Goal: Task Accomplishment & Management: Use online tool/utility

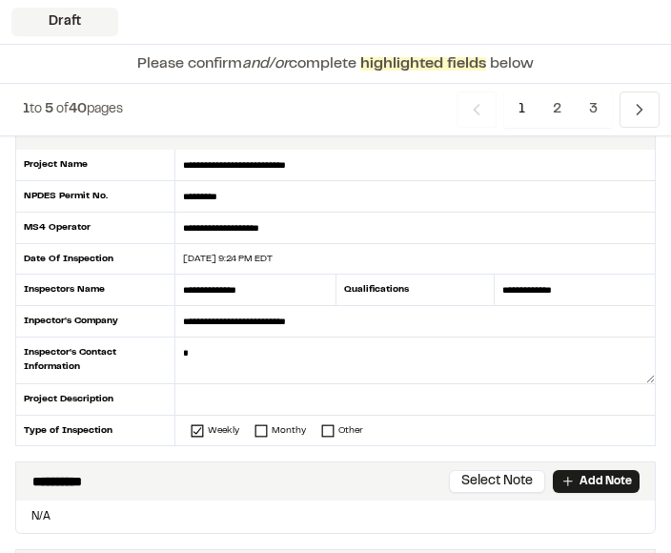
scroll to position [107, 0]
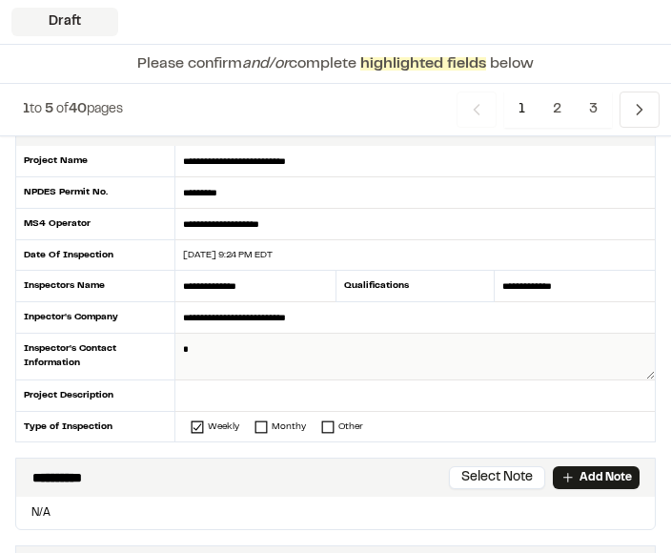
click at [566, 350] on textarea at bounding box center [414, 357] width 479 height 47
type textarea "*"
click at [183, 351] on textarea "**********" at bounding box center [414, 357] width 479 height 47
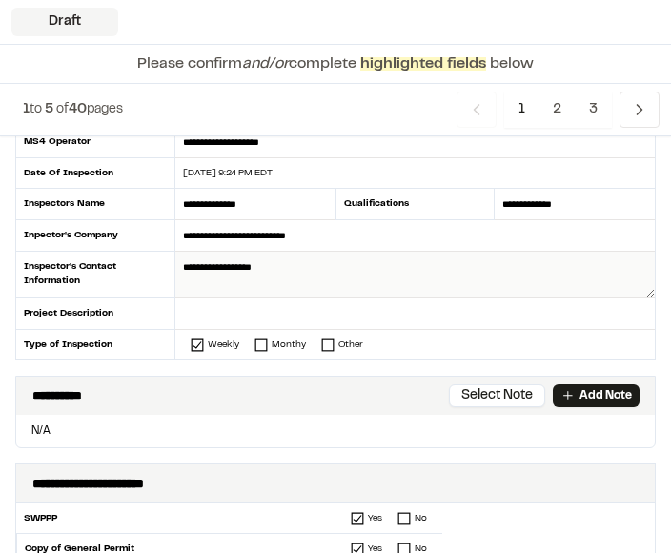
scroll to position [198, 0]
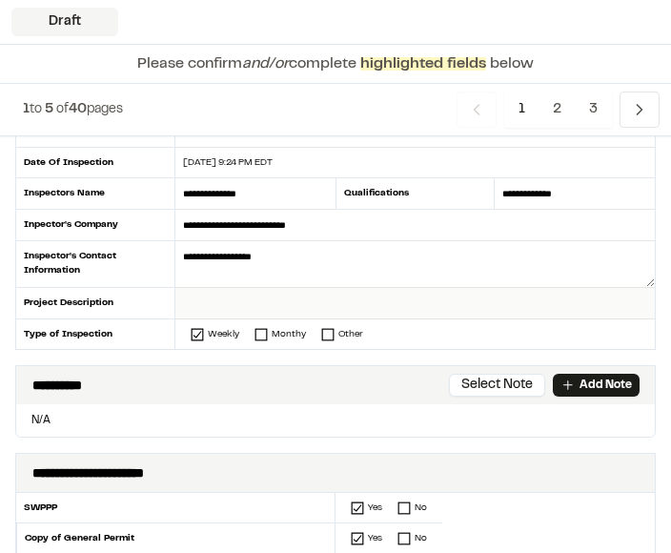
type textarea "**********"
click at [253, 302] on input "text" at bounding box center [414, 304] width 479 height 31
click at [312, 354] on div "**********" at bounding box center [335, 503] width 671 height 1009
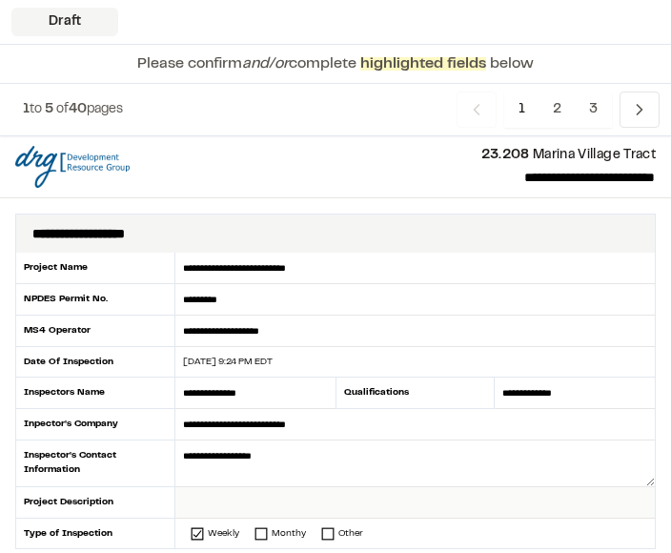
click at [469, 499] on input "text" at bounding box center [414, 502] width 479 height 31
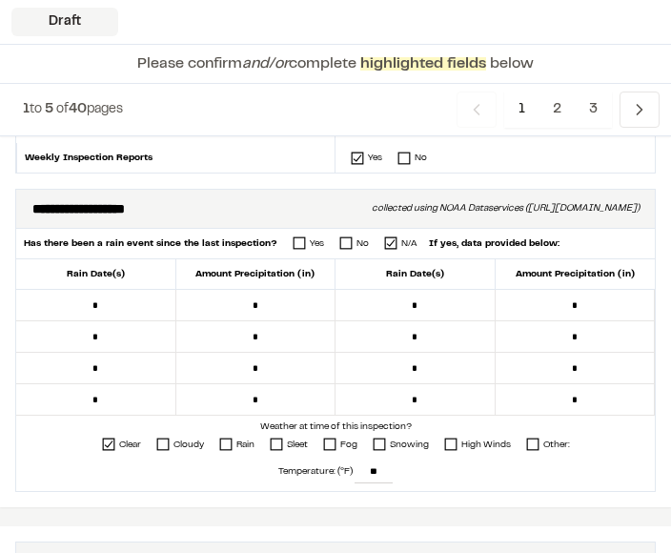
scroll to position [703, 0]
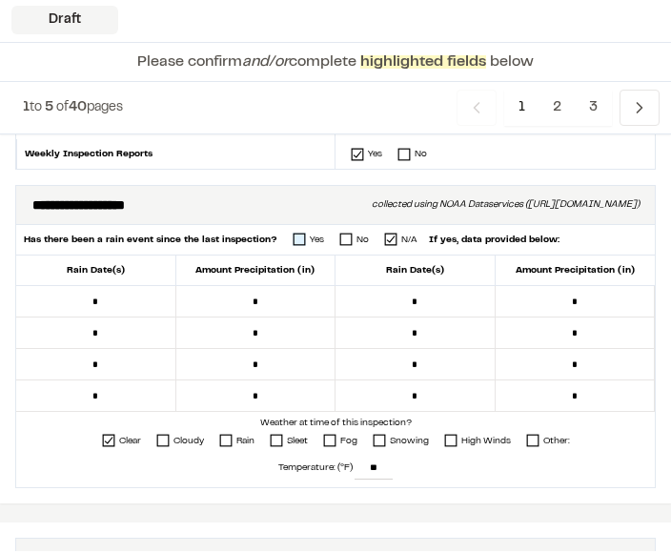
type input "**********"
click at [297, 240] on rect at bounding box center [299, 240] width 11 height 11
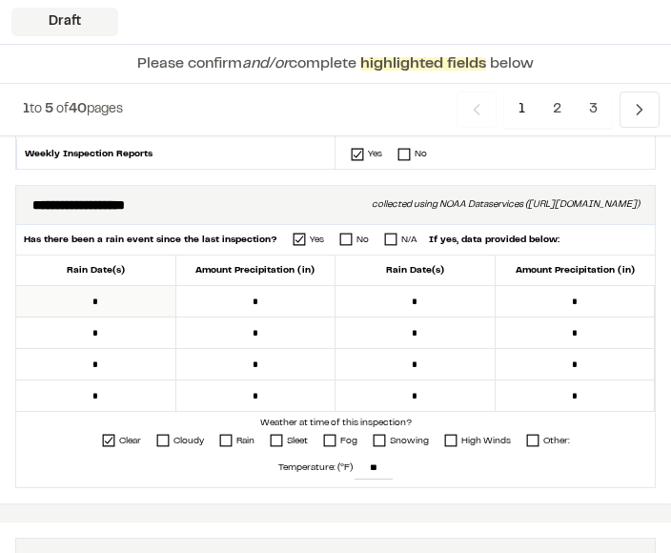
click at [136, 305] on input "*" at bounding box center [96, 301] width 160 height 31
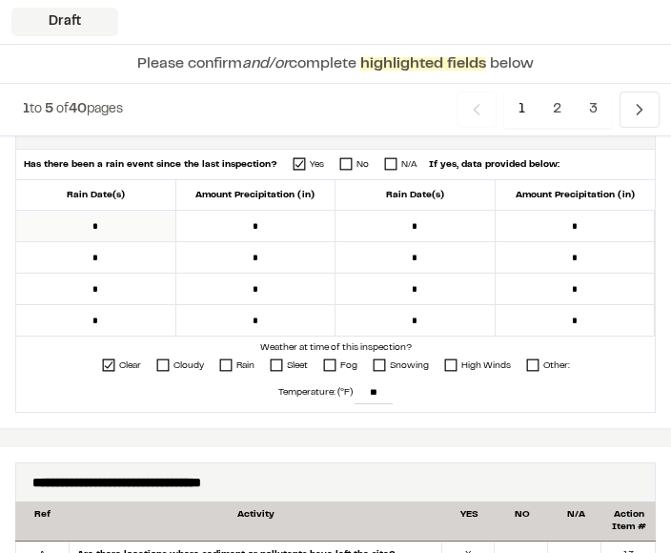
scroll to position [780, 0]
type input "*"
type input "*****"
click at [292, 228] on input "*" at bounding box center [256, 226] width 160 height 31
type input "*****"
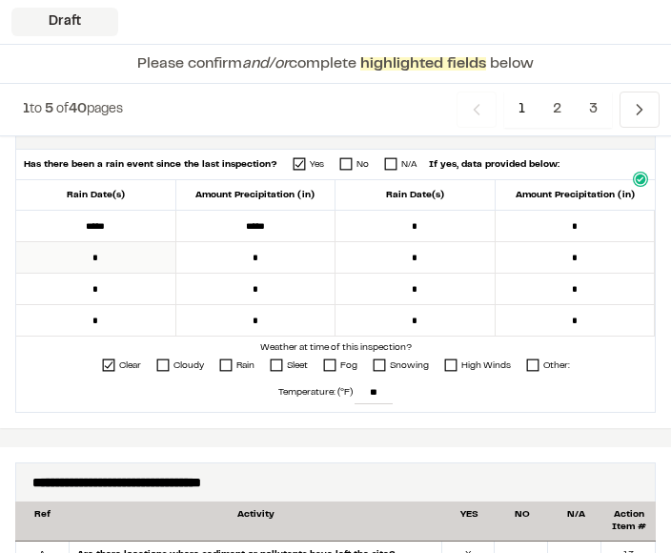
click at [135, 255] on input "*" at bounding box center [96, 257] width 160 height 31
type input "*****"
click at [301, 273] on input "*" at bounding box center [256, 257] width 160 height 31
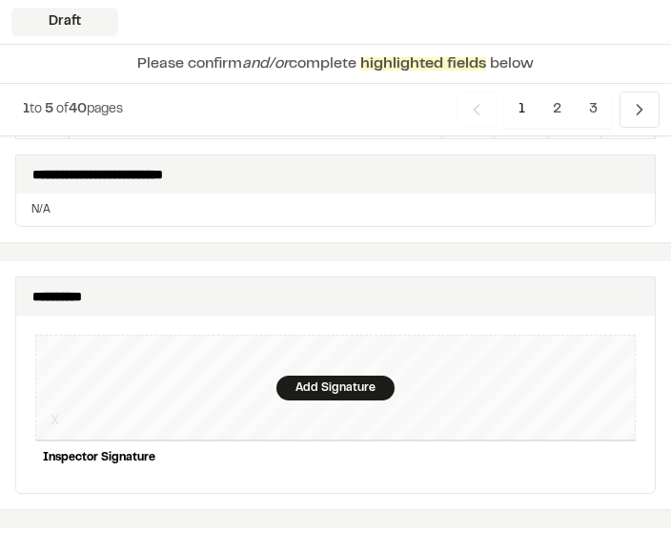
scroll to position [1936, 0]
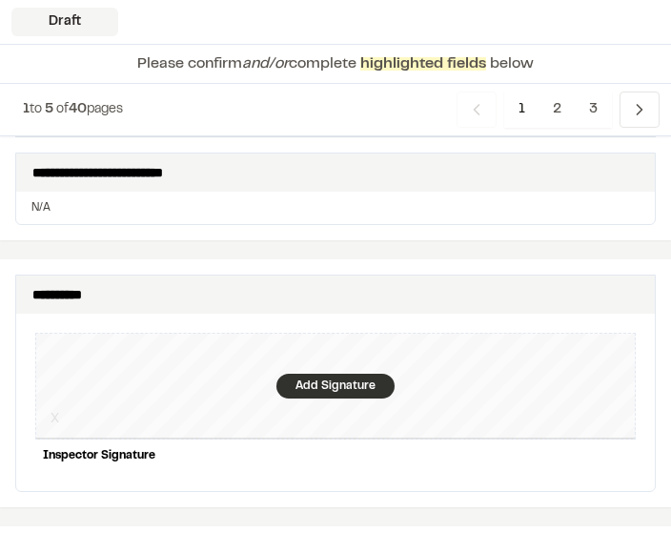
type input "*****"
click at [319, 374] on div "Add Signature" at bounding box center [335, 386] width 118 height 25
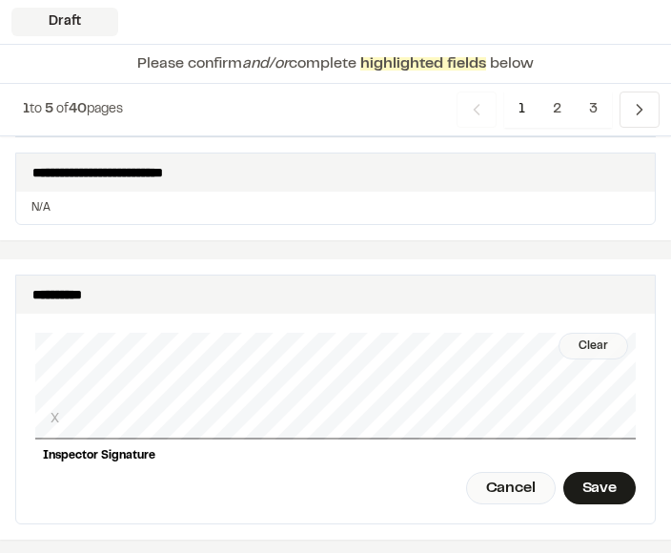
click at [599, 333] on div "Clear" at bounding box center [594, 346] width 70 height 27
click at [596, 472] on div "Save" at bounding box center [599, 488] width 72 height 32
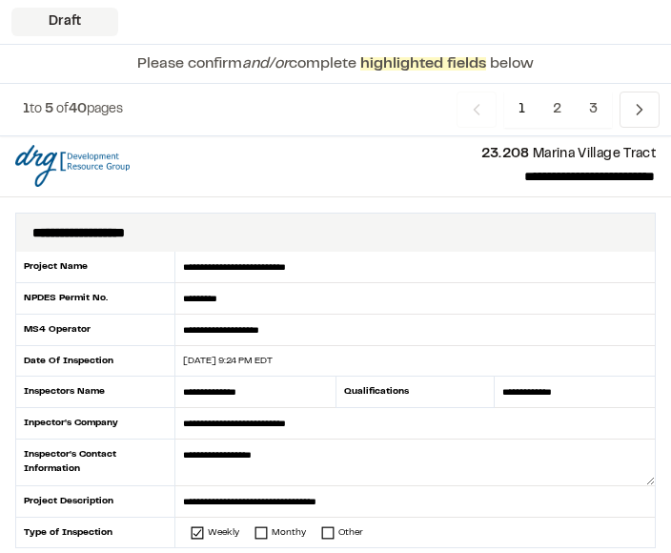
scroll to position [0, 0]
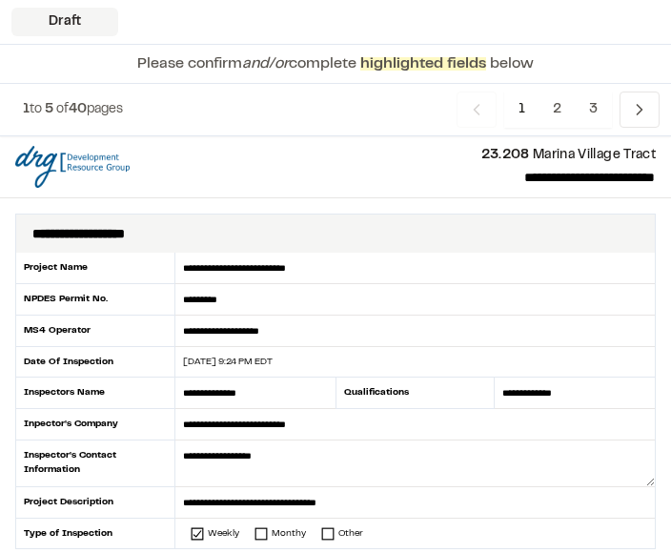
click at [319, 363] on div "[DATE] 9:24 PM EDT" at bounding box center [403, 362] width 457 height 14
type input "**********"
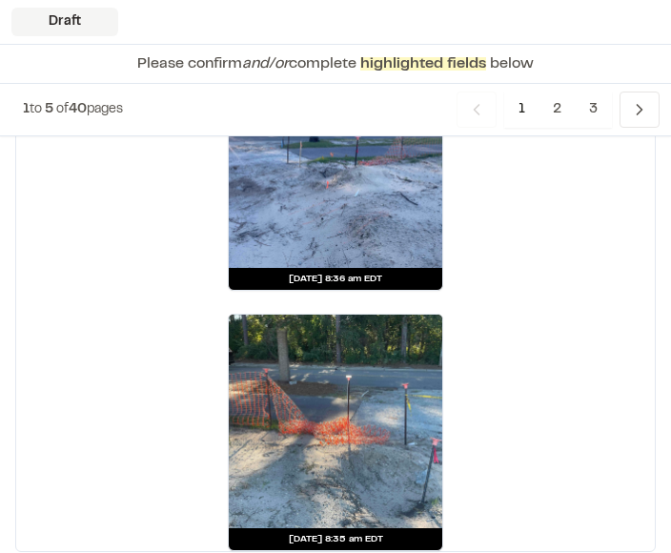
scroll to position [4260, 0]
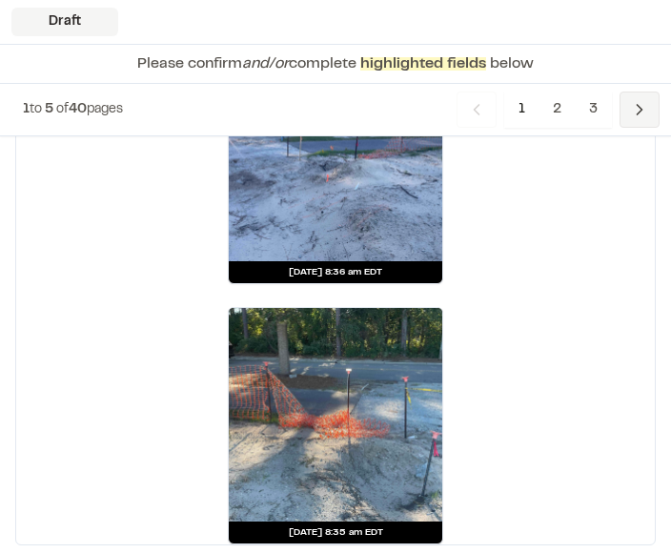
click at [633, 109] on icon "Navigation" at bounding box center [639, 109] width 19 height 19
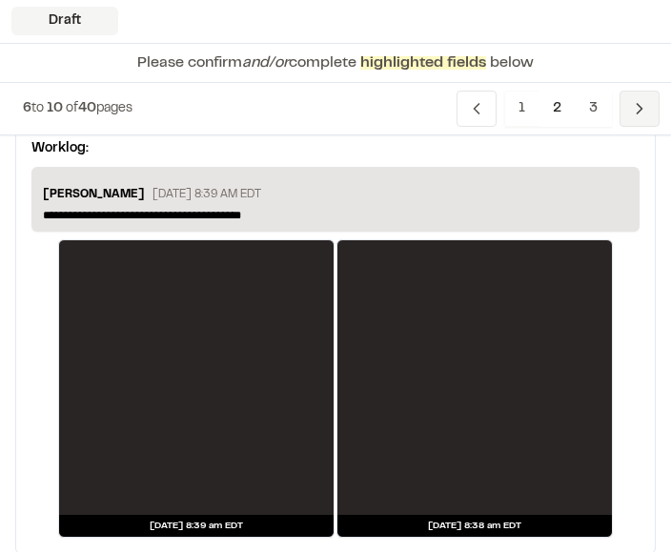
scroll to position [4494, 0]
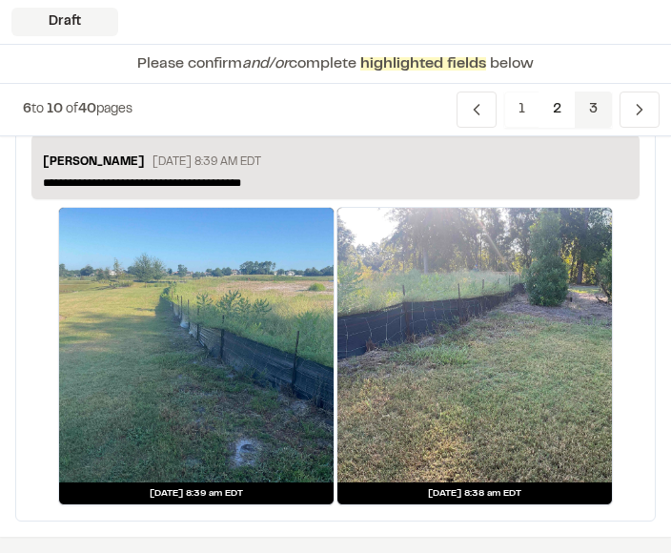
click at [587, 99] on span "3" at bounding box center [593, 110] width 37 height 36
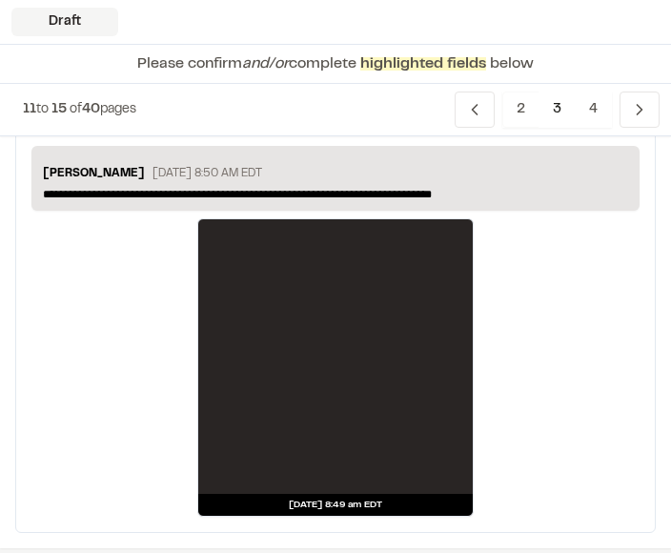
scroll to position [1500, 0]
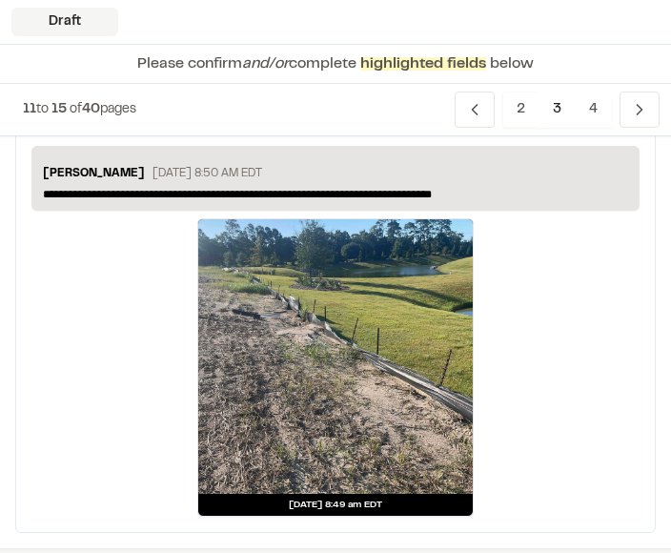
click at [502, 176] on div "[PERSON_NAME] [DATE] 8:50 AM EDT" at bounding box center [335, 175] width 585 height 21
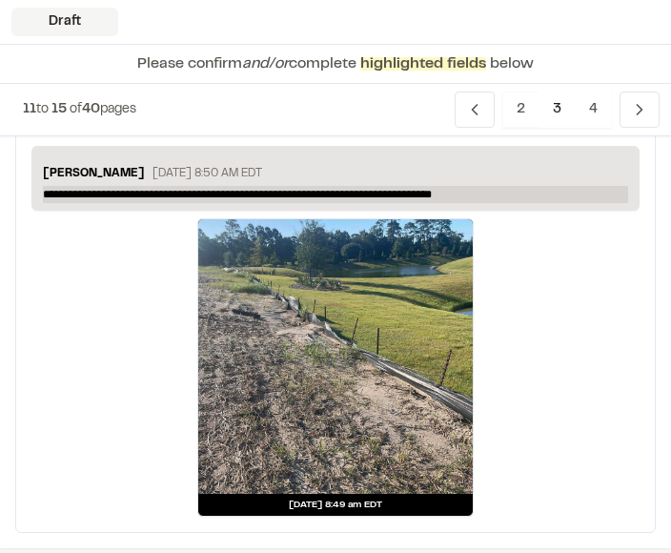
click at [469, 186] on p "**********" at bounding box center [335, 194] width 585 height 17
click at [531, 191] on p "**********" at bounding box center [335, 194] width 585 height 17
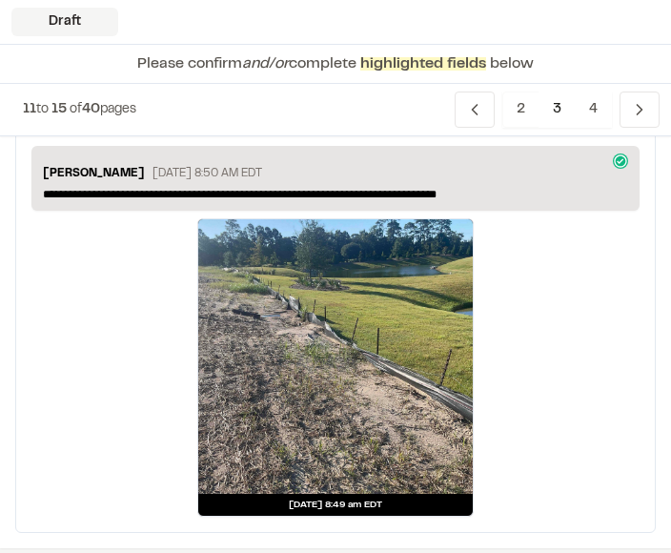
click at [589, 341] on div "[DATE] 8:49 am EDT" at bounding box center [335, 367] width 608 height 298
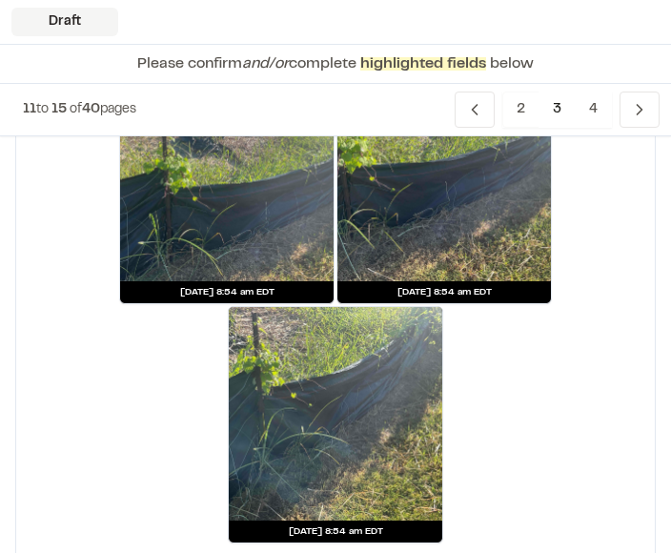
scroll to position [4494, 0]
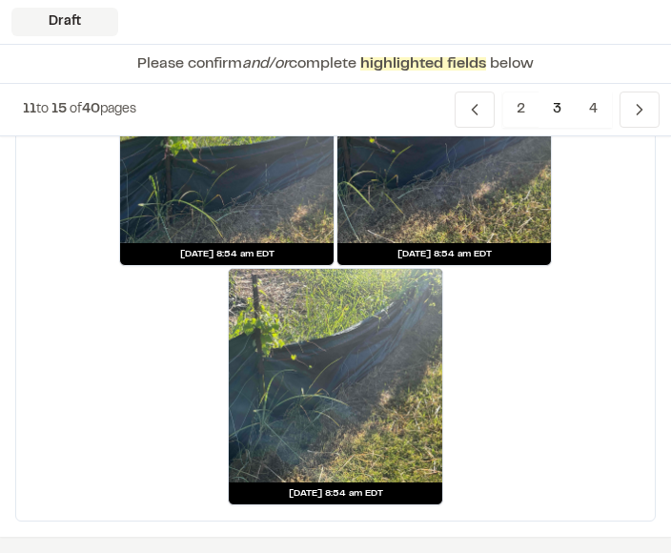
click at [610, 173] on div "[DATE] 8:54 am EDT [DATE] 8:54 am EDT [DATE] 8:54 am EDT" at bounding box center [335, 267] width 608 height 477
click at [587, 106] on span "4" at bounding box center [593, 110] width 37 height 36
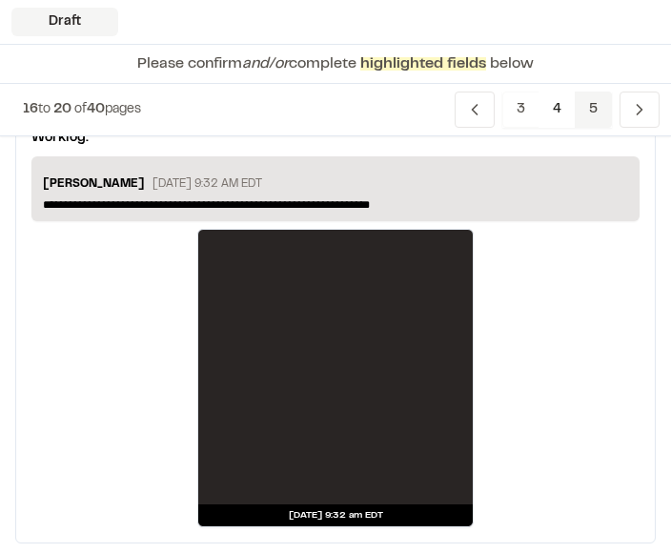
scroll to position [6093, 0]
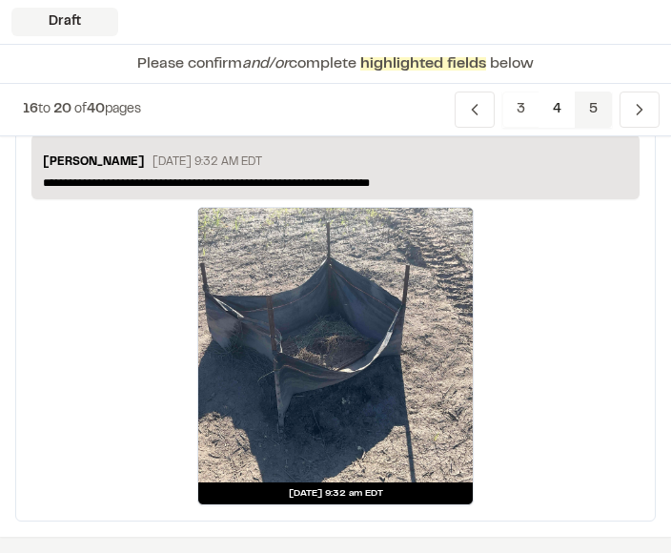
click at [592, 106] on span "5" at bounding box center [593, 110] width 37 height 36
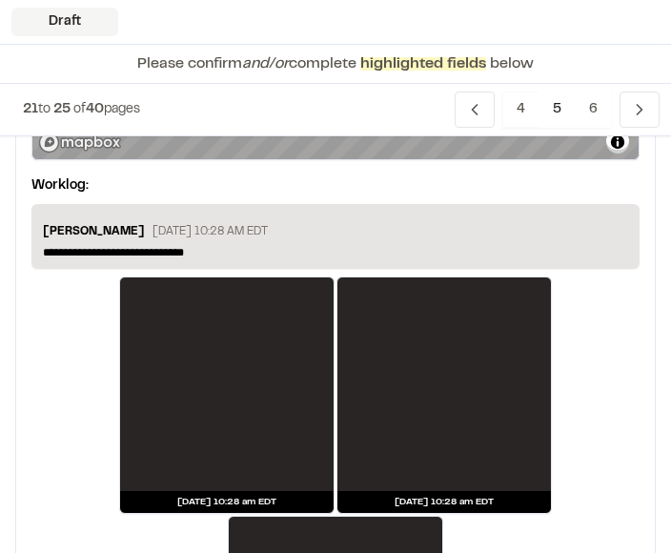
scroll to position [5093, 0]
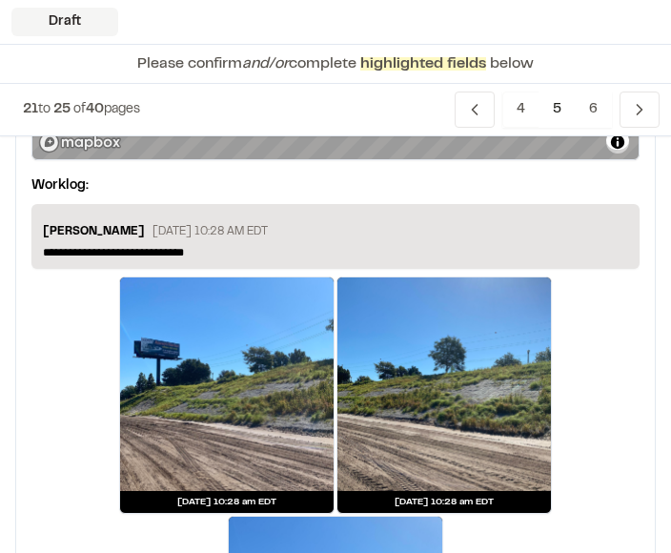
click at [537, 219] on div "**********" at bounding box center [335, 236] width 608 height 65
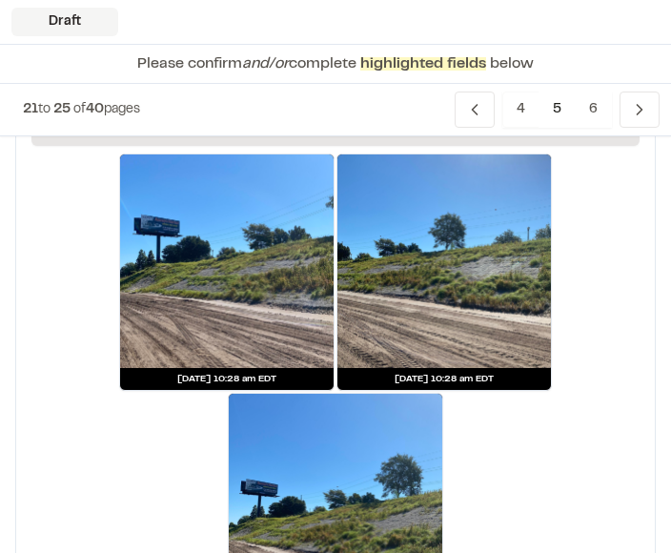
scroll to position [5341, 0]
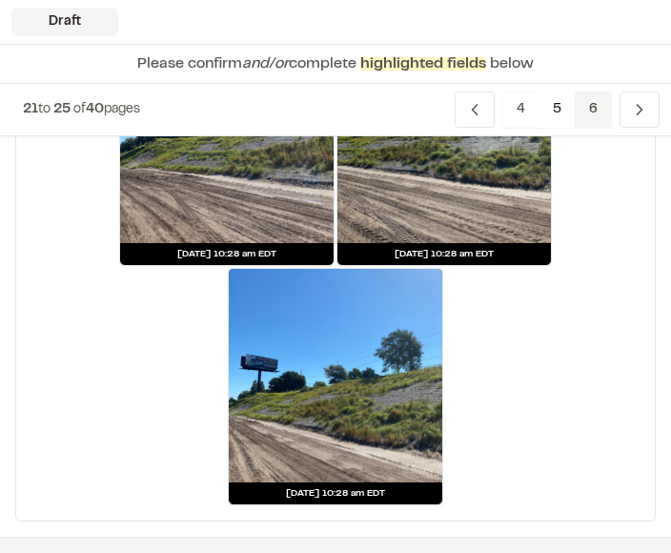
click at [590, 106] on span "6" at bounding box center [593, 110] width 37 height 36
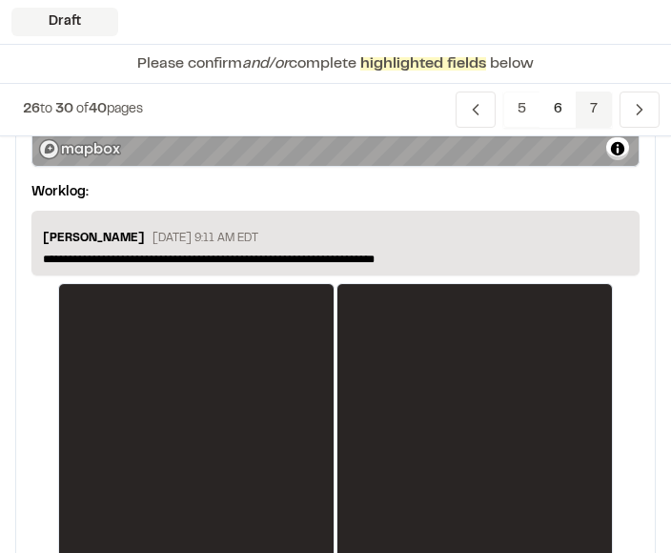
scroll to position [3663, 0]
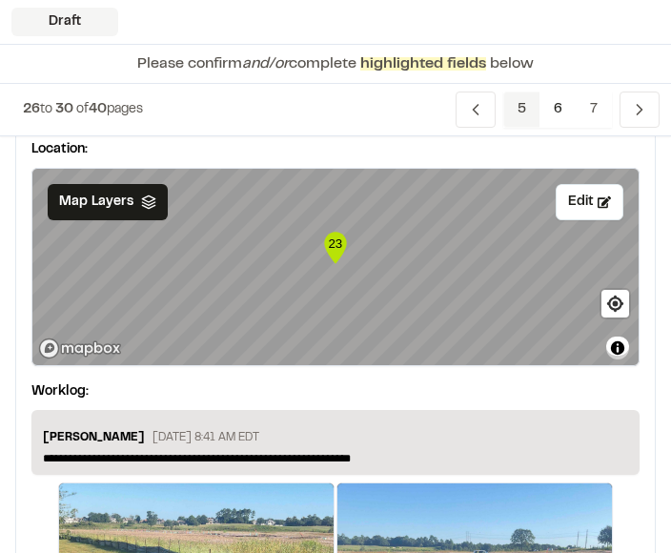
click at [518, 107] on span "5" at bounding box center [521, 110] width 37 height 36
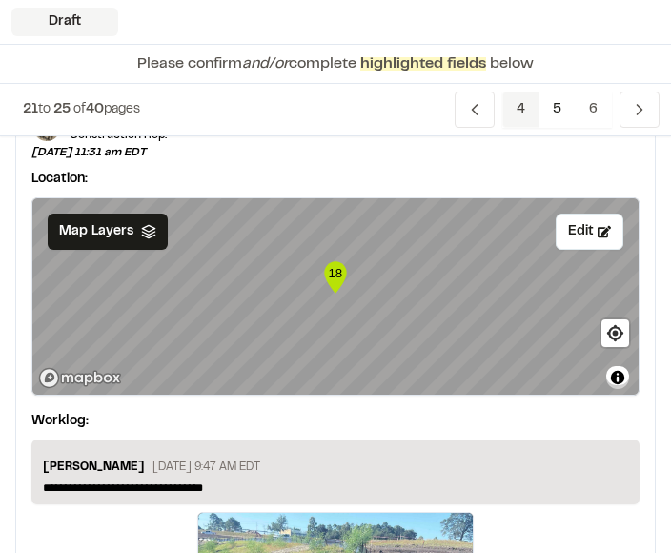
scroll to position [1207, 0]
click at [594, 239] on button "Edit" at bounding box center [590, 232] width 68 height 36
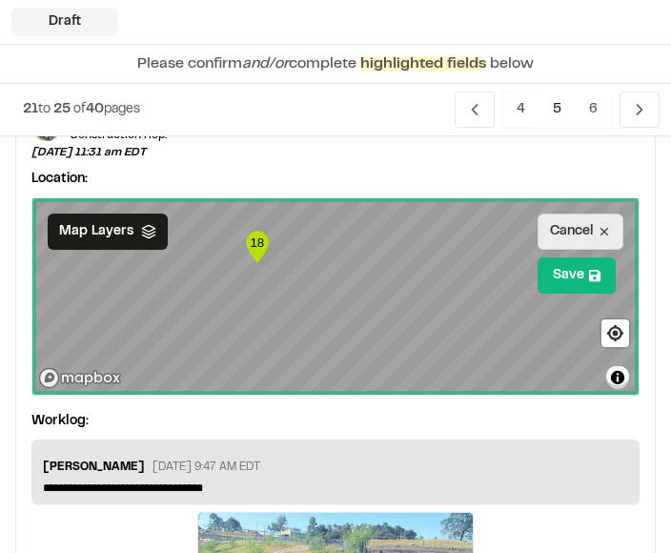
click at [587, 227] on button "Cancel" at bounding box center [581, 232] width 86 height 36
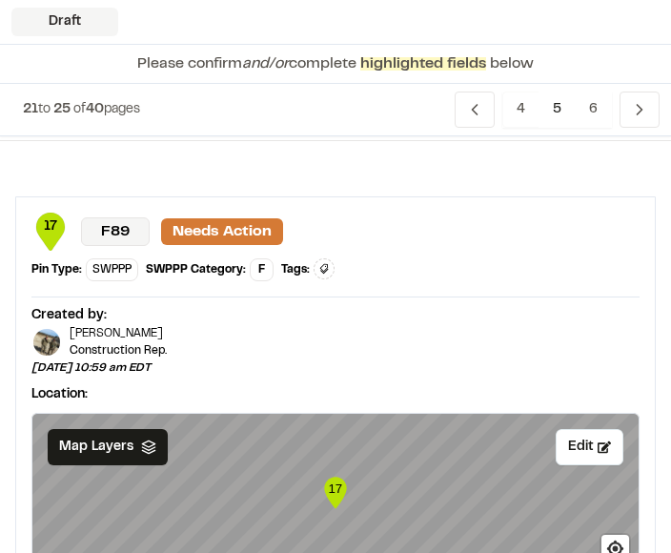
scroll to position [0, 0]
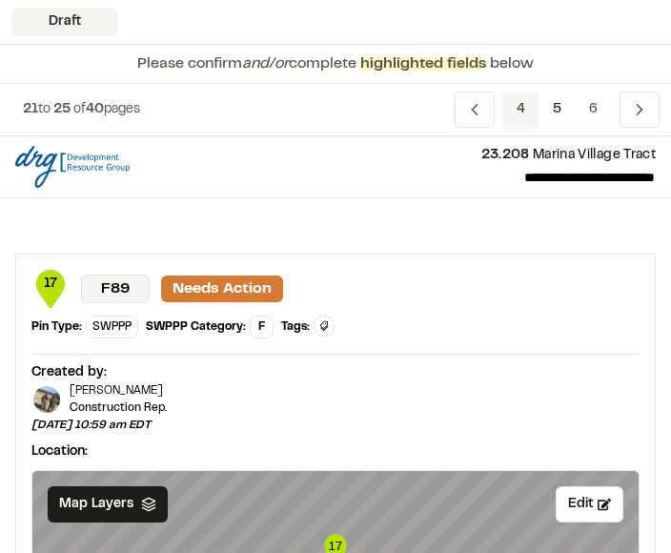
click at [523, 109] on span "4" at bounding box center [520, 110] width 37 height 36
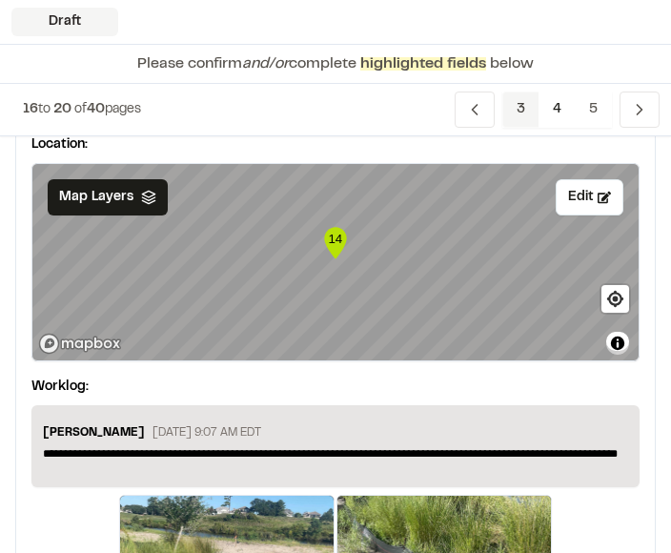
scroll to position [2794, 0]
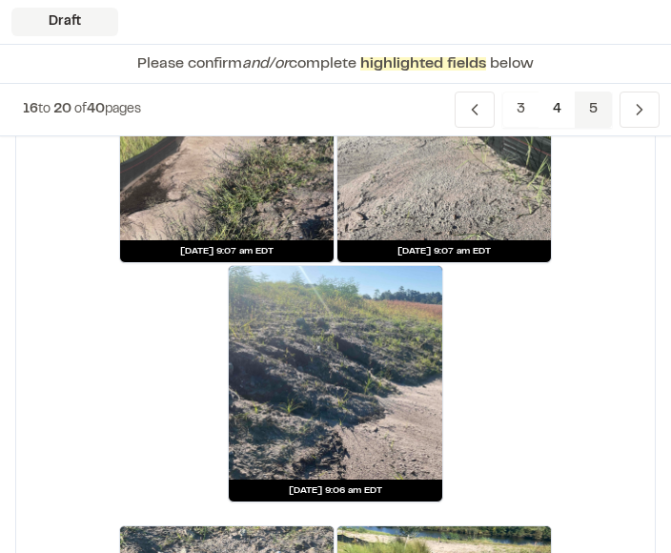
click at [589, 122] on span "5" at bounding box center [593, 110] width 37 height 36
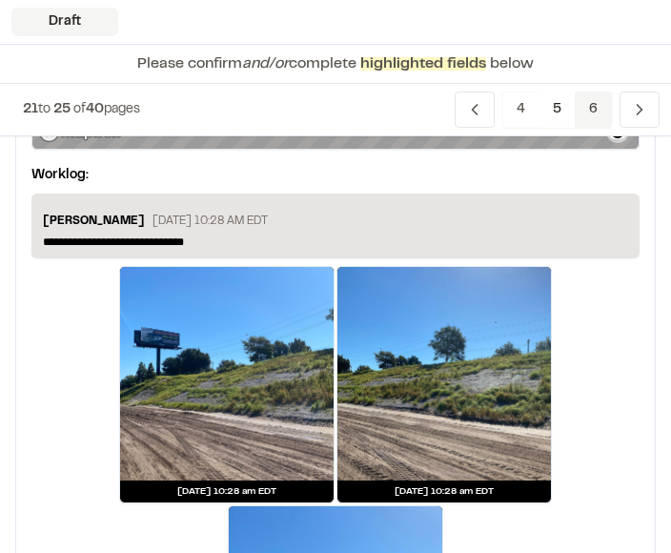
scroll to position [5104, 0]
click at [591, 101] on span "6" at bounding box center [593, 110] width 37 height 36
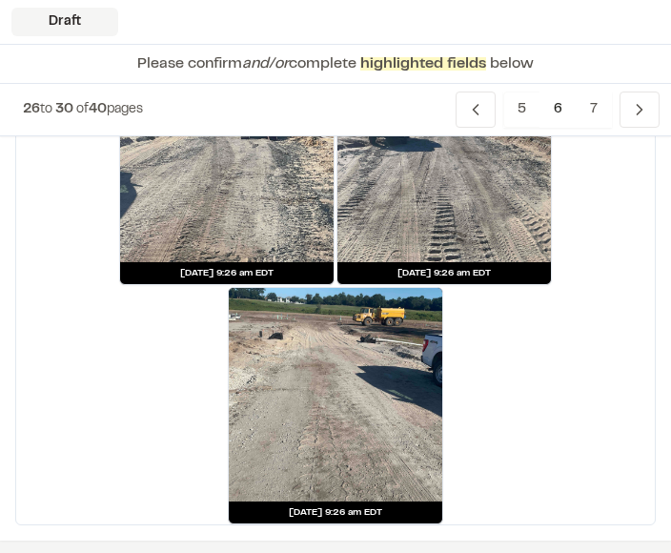
scroll to position [5831, 0]
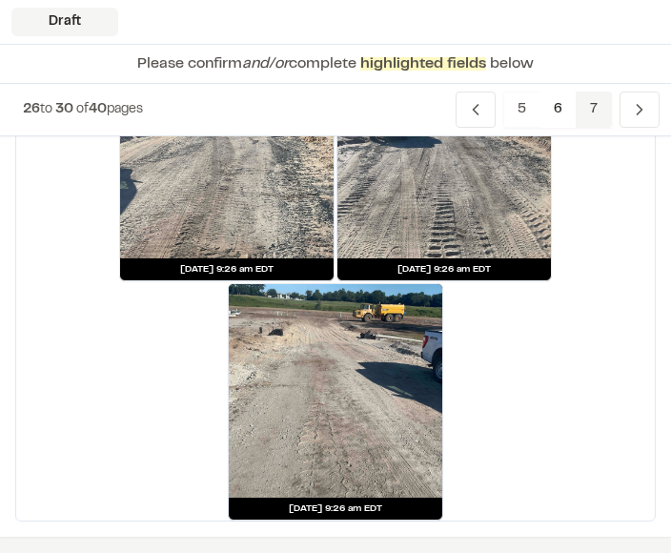
click at [592, 105] on span "7" at bounding box center [594, 110] width 36 height 36
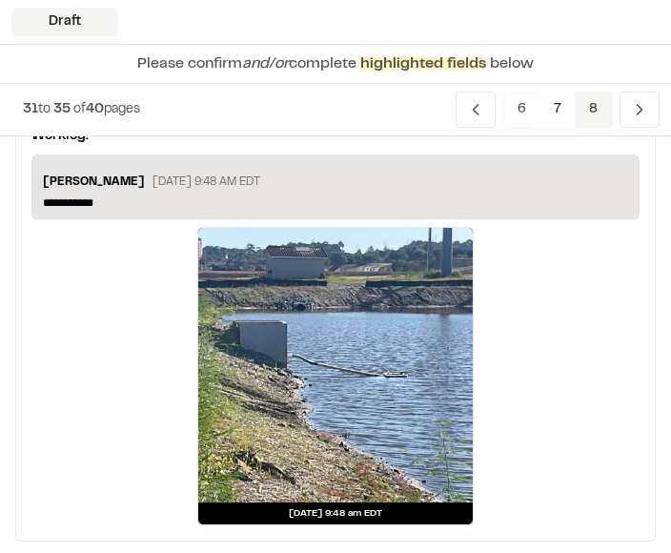
scroll to position [2587, 0]
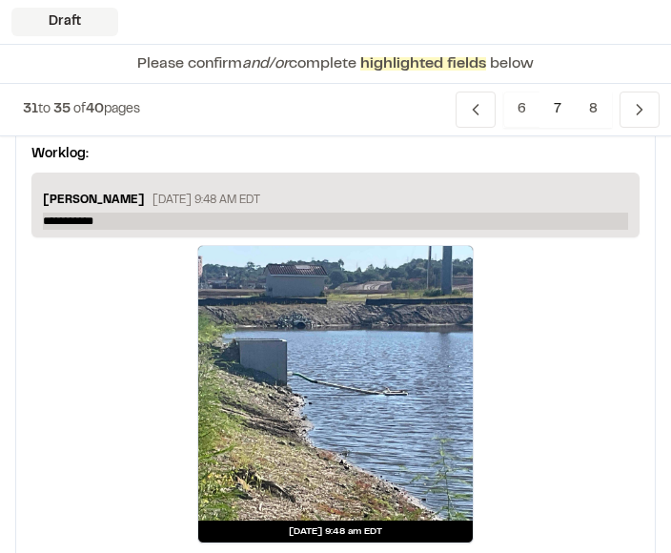
click at [465, 217] on p "**********" at bounding box center [335, 221] width 585 height 17
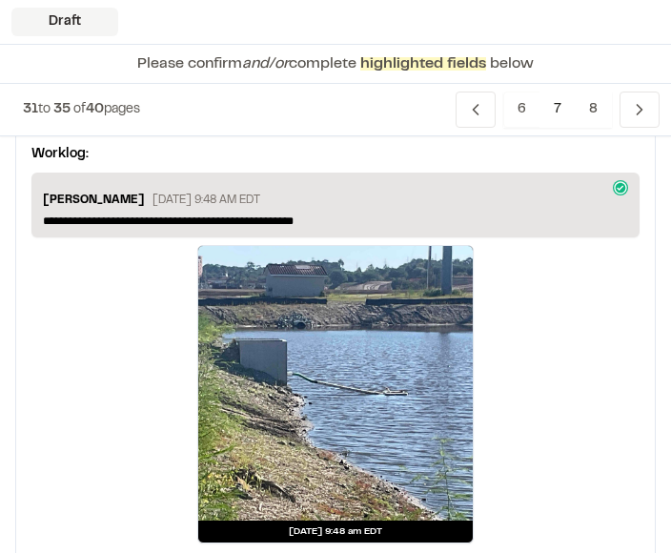
click at [578, 395] on div "Sep 3, 2025 at 9:48 am EDT" at bounding box center [335, 394] width 608 height 298
click at [566, 377] on div "Sep 3, 2025 at 9:48 am EDT" at bounding box center [335, 394] width 608 height 298
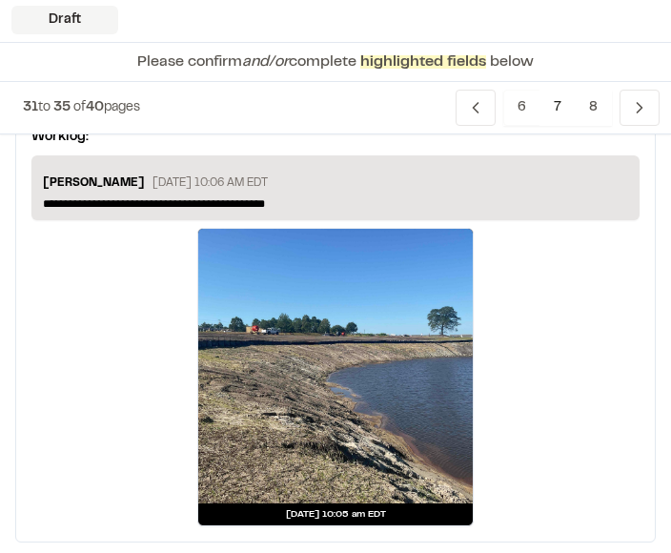
scroll to position [4918, 0]
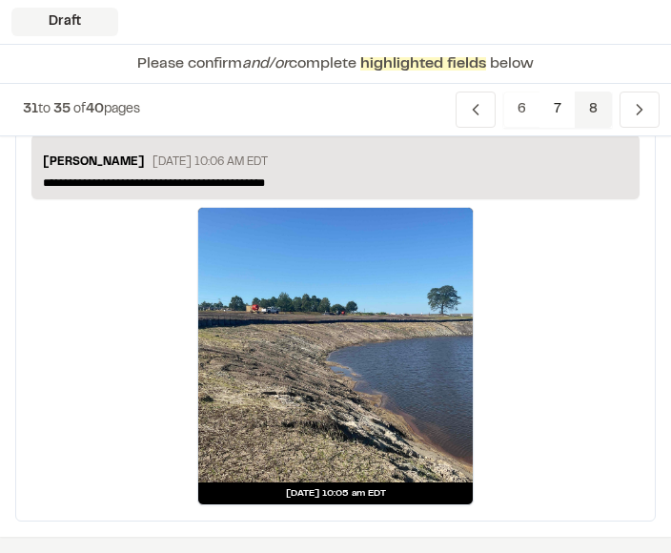
click at [600, 106] on span "8" at bounding box center [593, 110] width 37 height 36
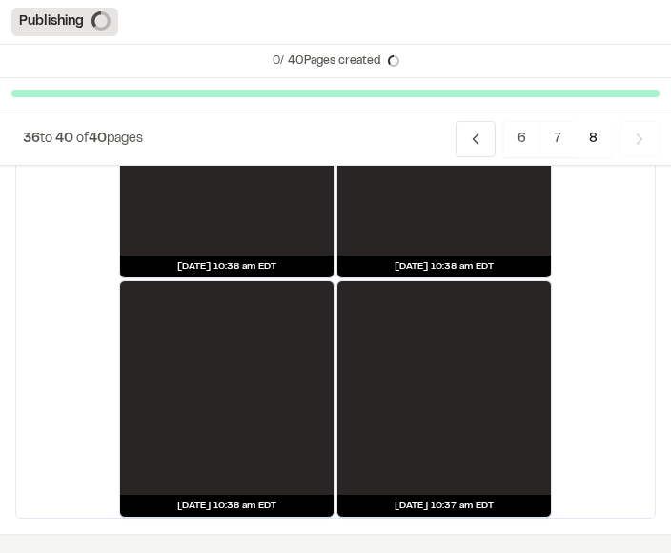
scroll to position [5888, 0]
